Goal: Task Accomplishment & Management: Manage account settings

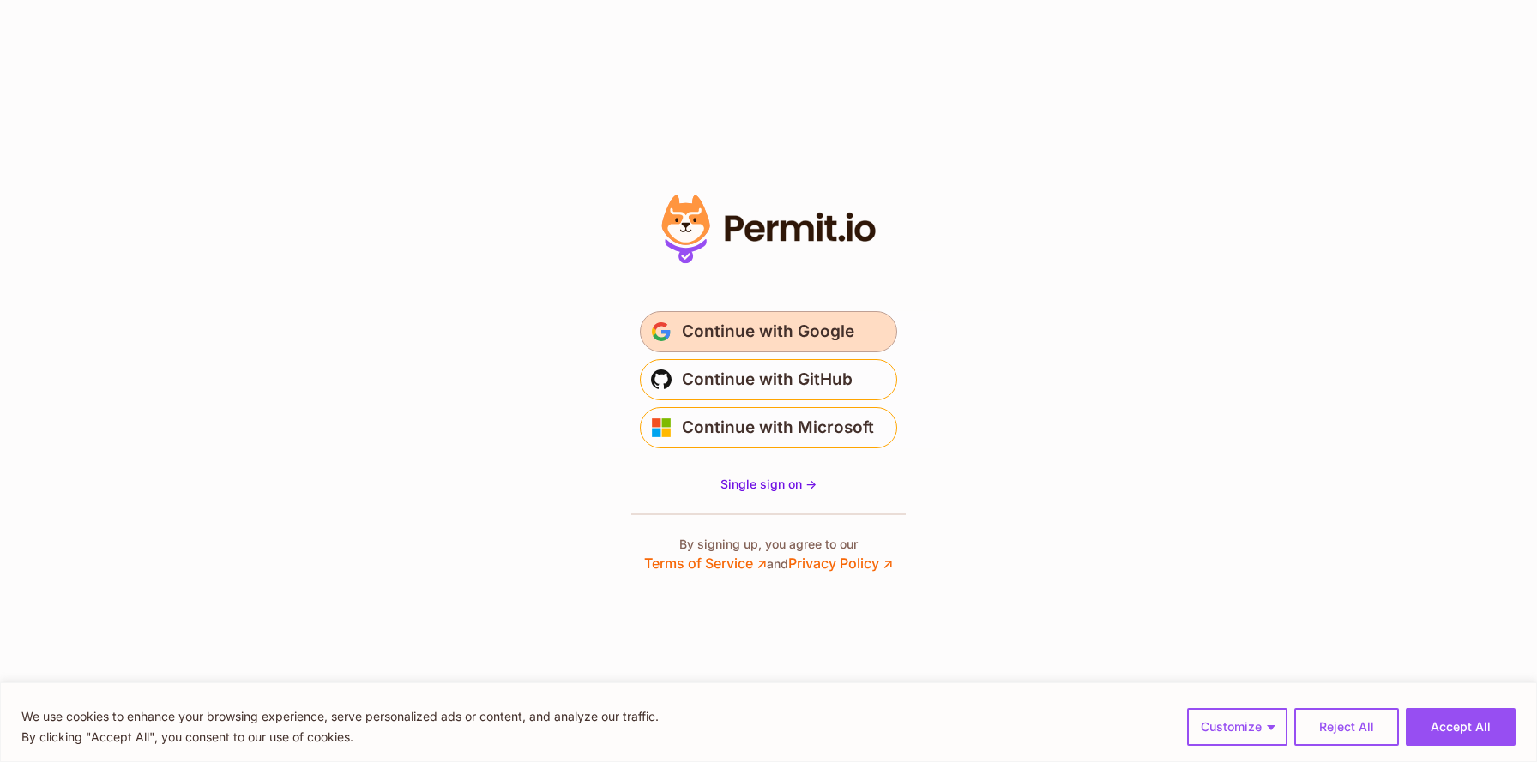
click at [734, 337] on span "Continue with Google" at bounding box center [768, 331] width 172 height 27
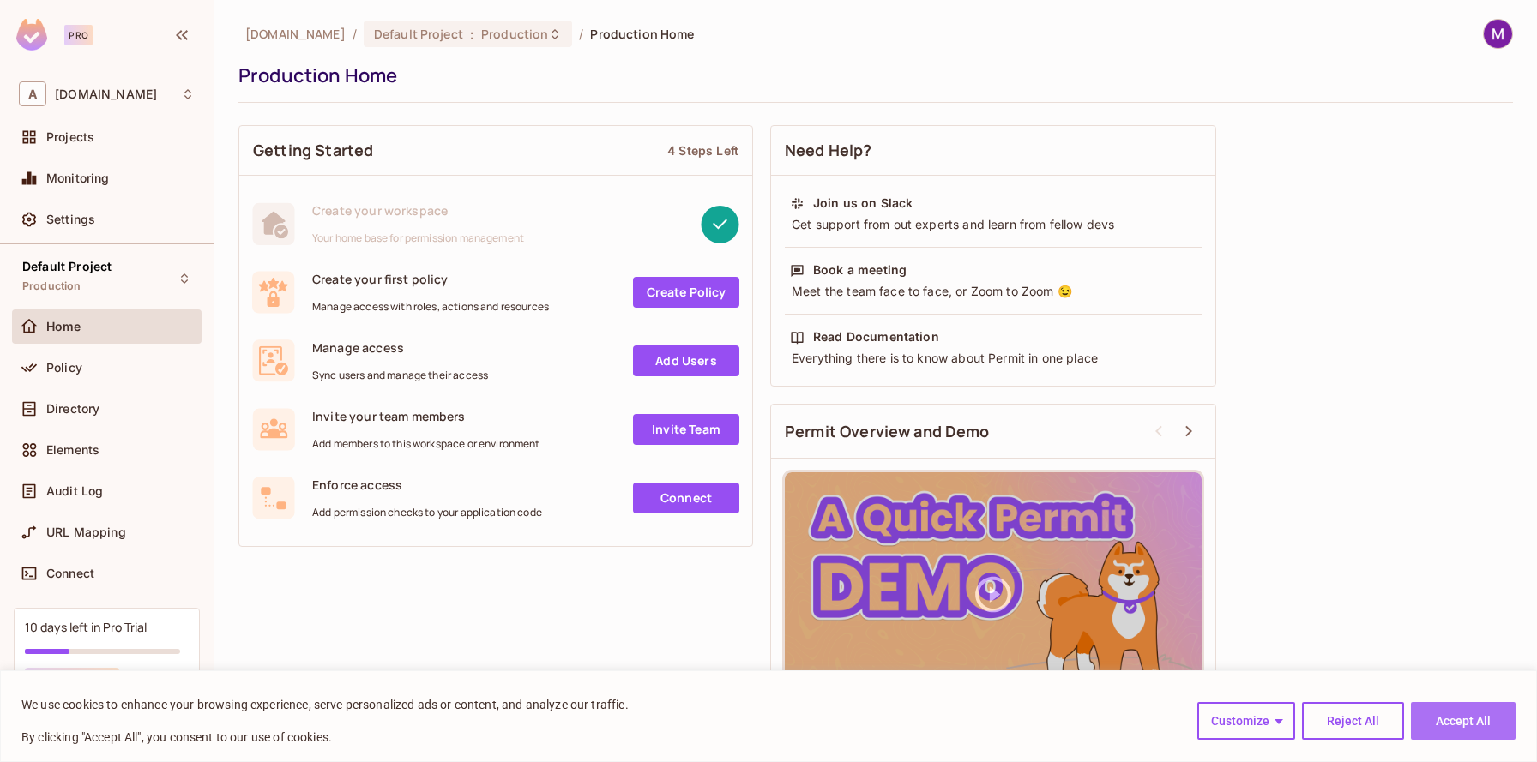
click at [1486, 725] on button "Accept All" at bounding box center [1463, 721] width 105 height 38
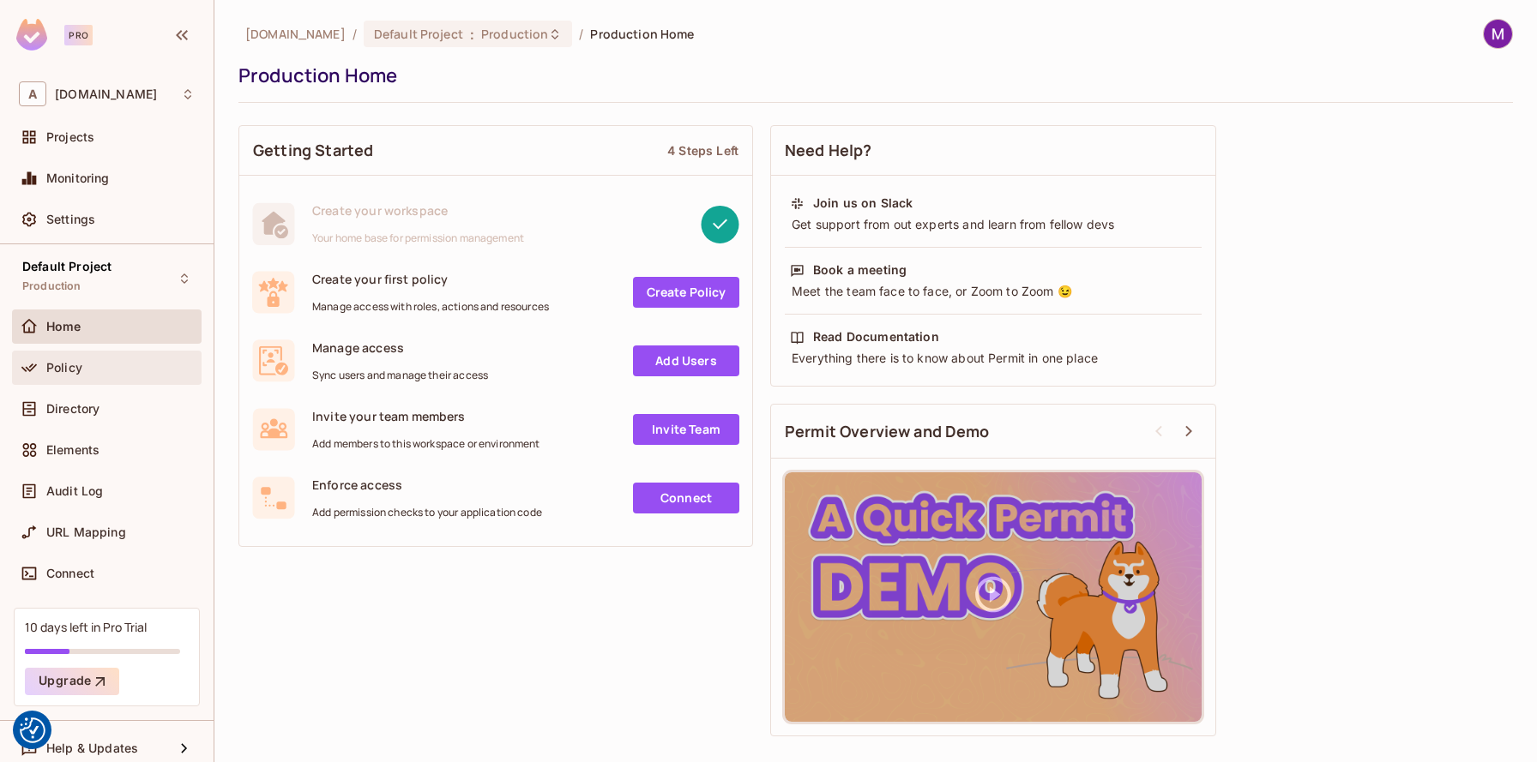
click at [68, 367] on span "Policy" at bounding box center [64, 368] width 36 height 14
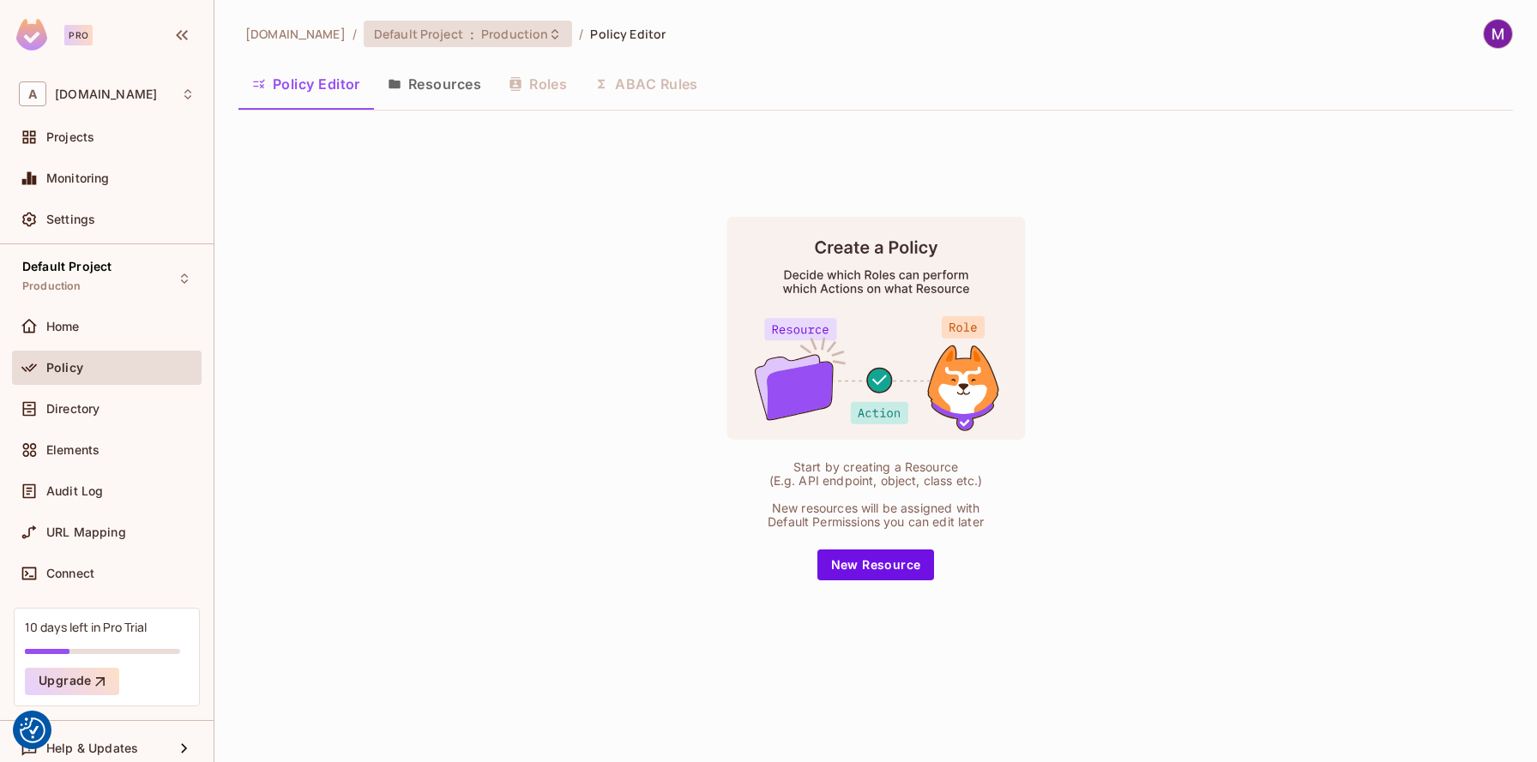
click at [479, 44] on div "Default Project : Production" at bounding box center [468, 34] width 208 height 27
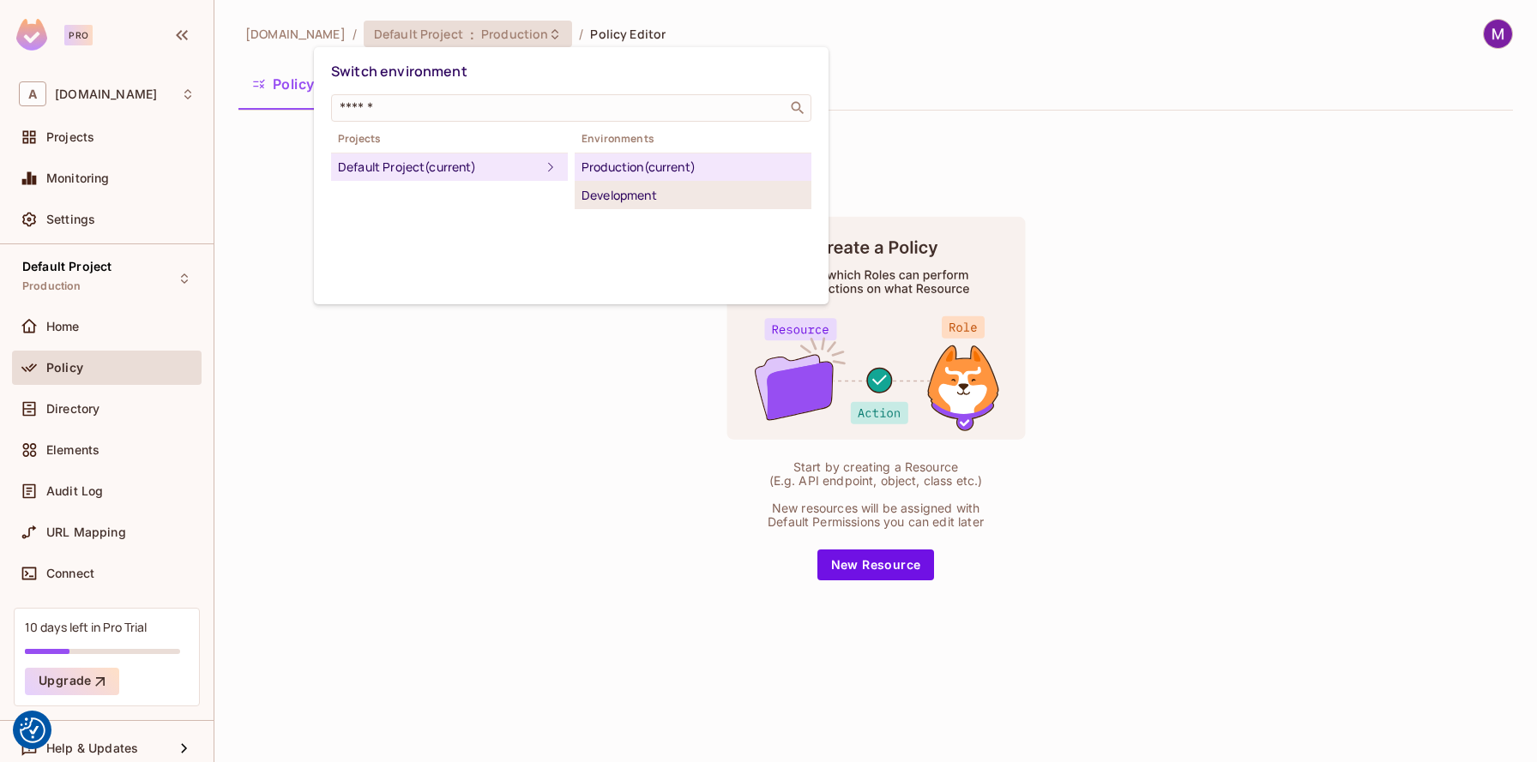
click at [621, 192] on div "Development" at bounding box center [692, 195] width 223 height 21
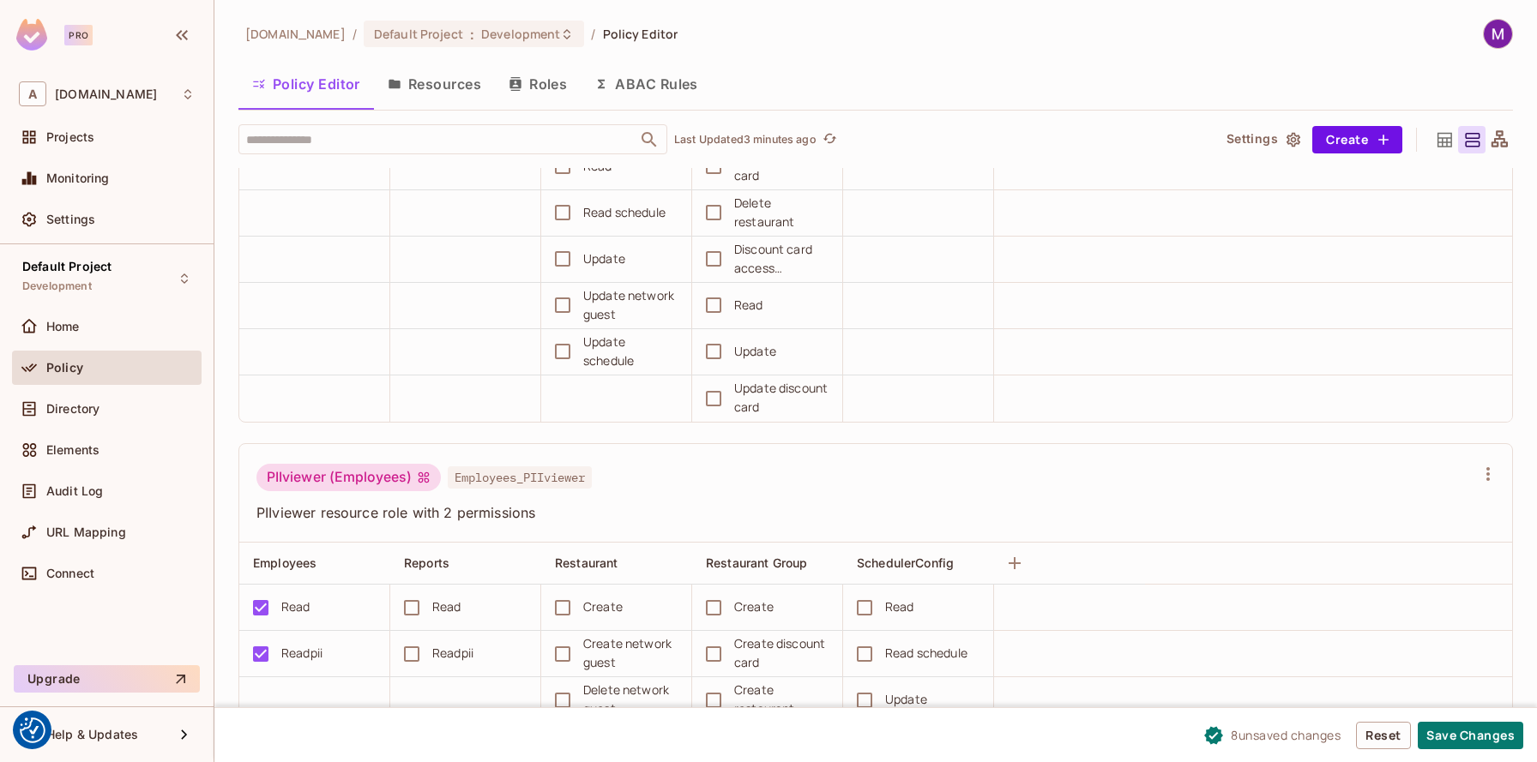
scroll to position [3085, 0]
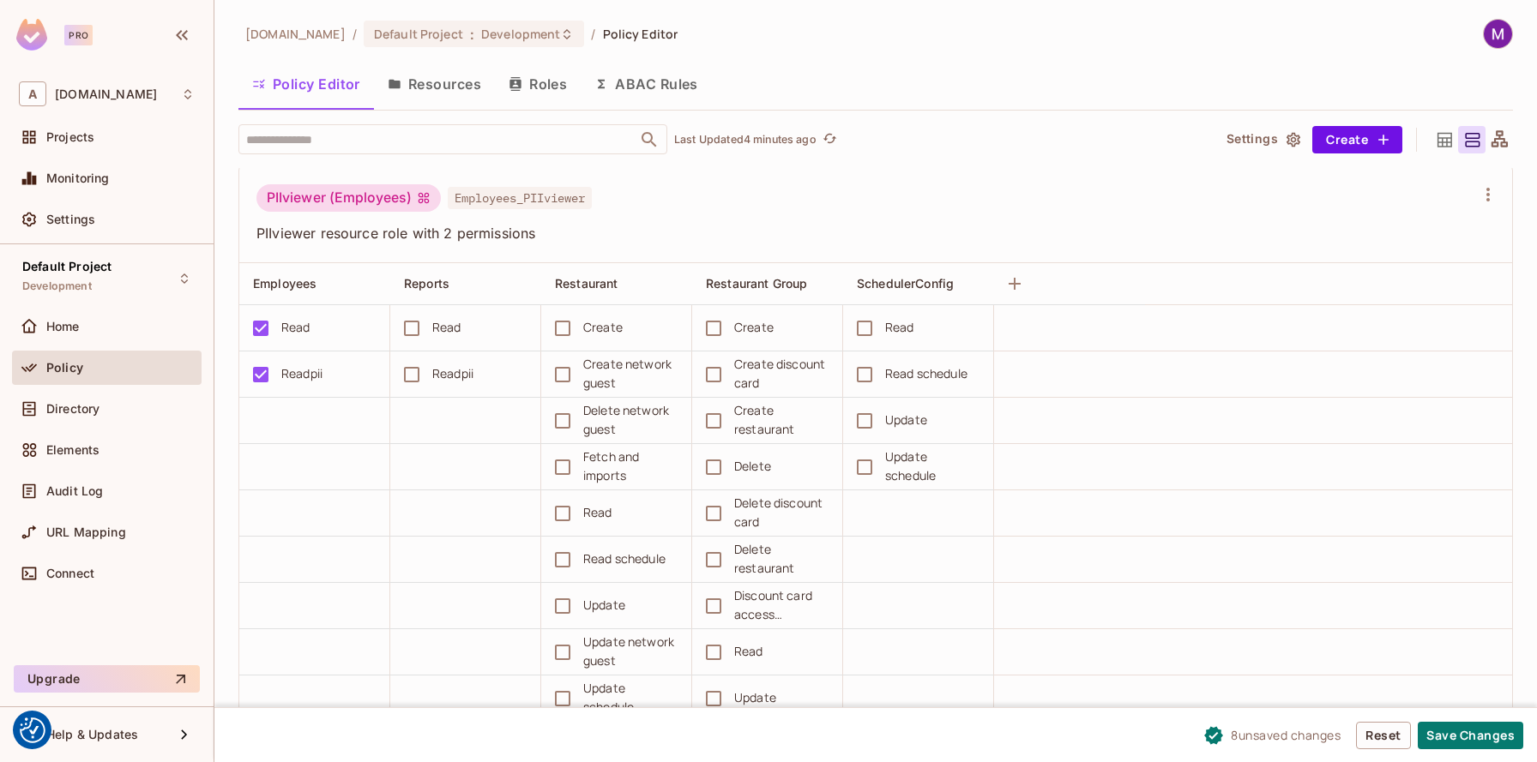
click at [888, 342] on div "Read" at bounding box center [912, 328] width 133 height 36
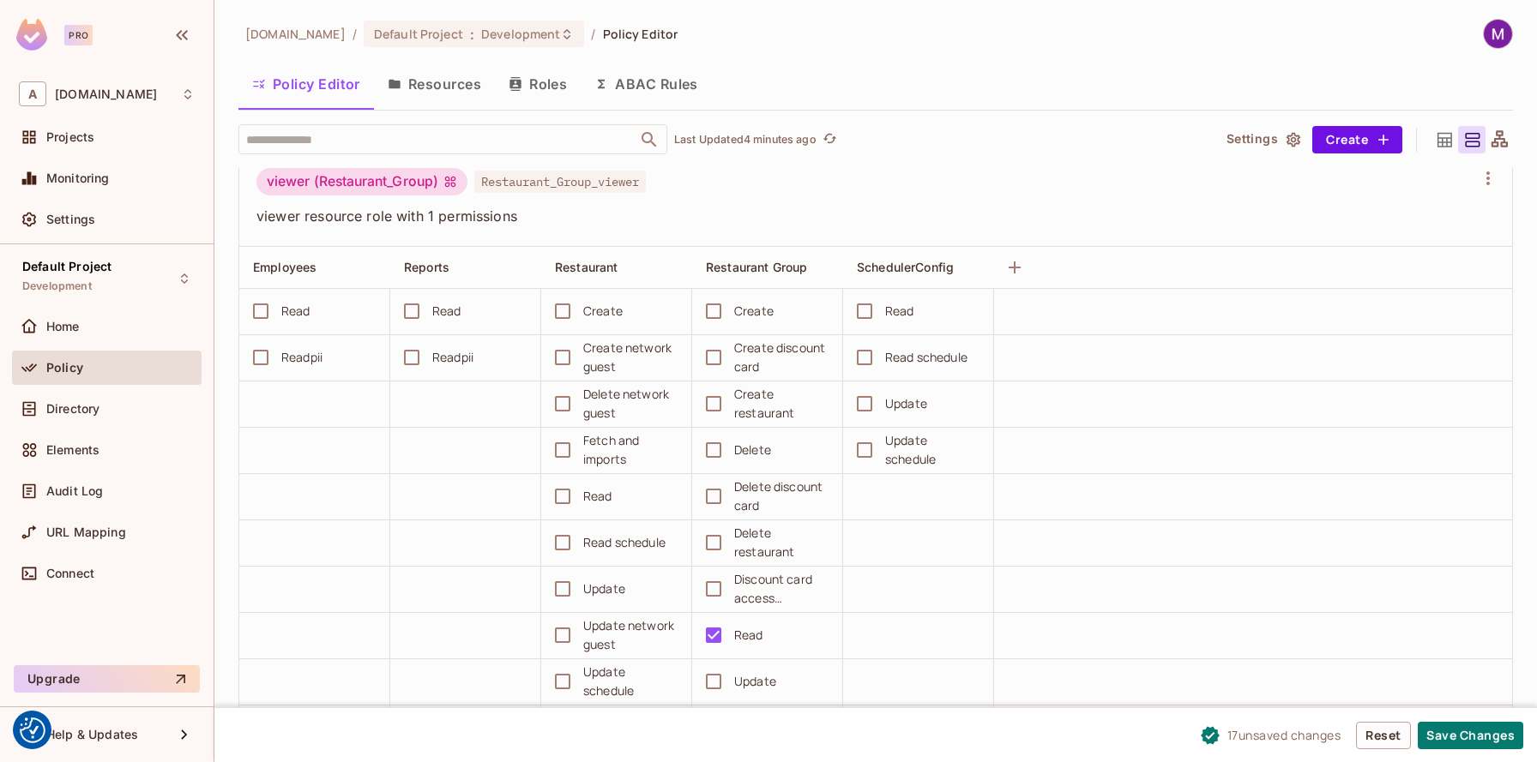
scroll to position [6233, 0]
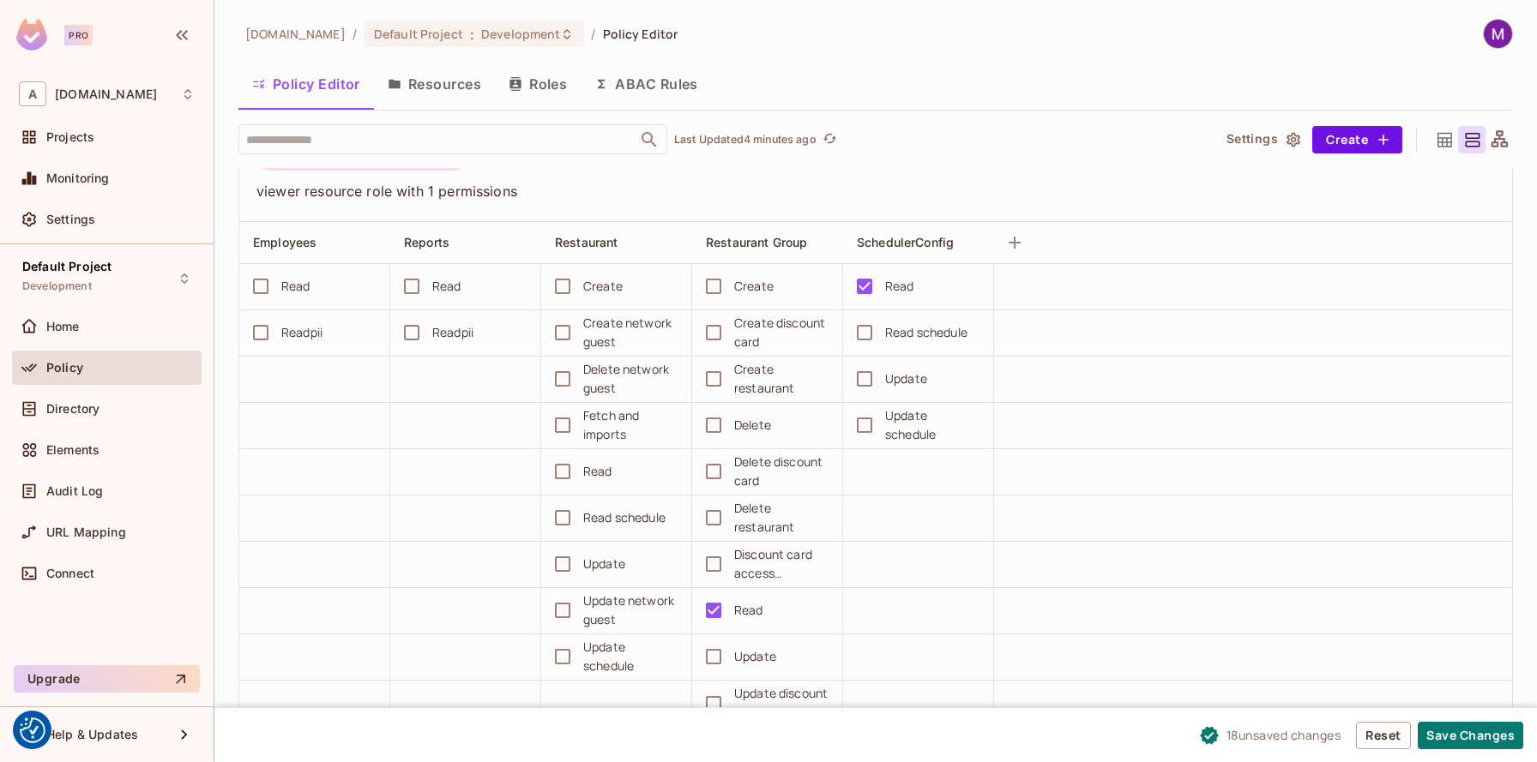
click at [888, 316] on div "Read schedule" at bounding box center [912, 333] width 133 height 36
click at [888, 336] on div "Read schedule" at bounding box center [926, 332] width 82 height 19
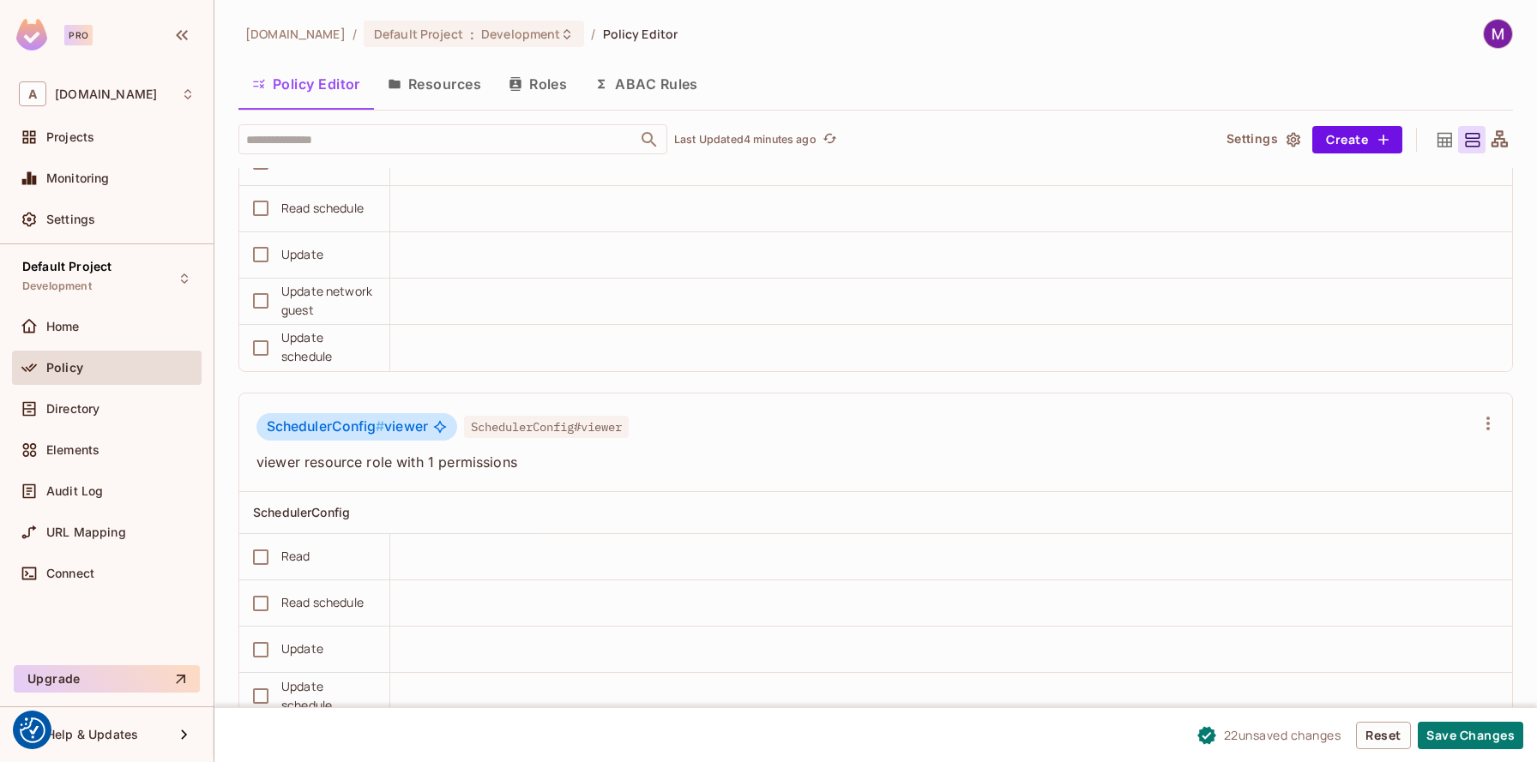
scroll to position [1, 0]
click at [1434, 728] on button "Save Changes" at bounding box center [1469, 735] width 105 height 27
